Goal: Information Seeking & Learning: Stay updated

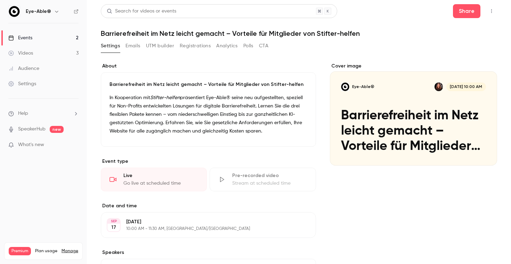
click at [66, 37] on link "Events 2" at bounding box center [43, 37] width 87 height 15
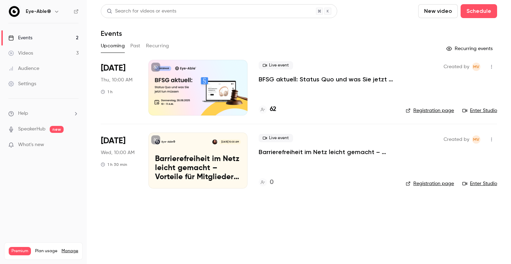
click at [321, 77] on p "BFSG aktuell: Status Quo und was Sie jetzt tun müssen" at bounding box center [326, 79] width 136 height 8
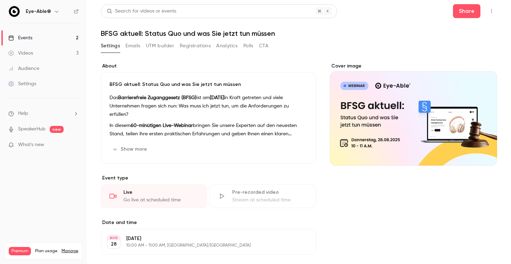
click at [135, 42] on button "Emails" at bounding box center [132, 45] width 15 height 11
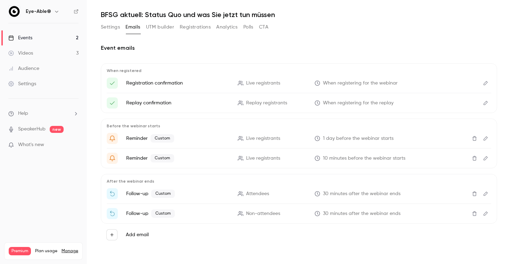
scroll to position [19, 0]
click at [42, 37] on link "Events 2" at bounding box center [43, 37] width 87 height 15
